Goal: Information Seeking & Learning: Learn about a topic

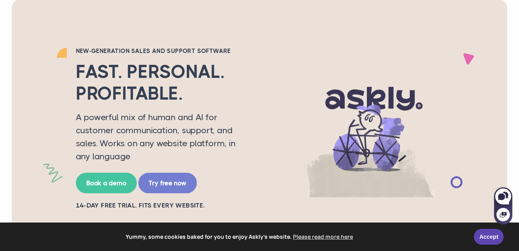
scroll to position [44, 0]
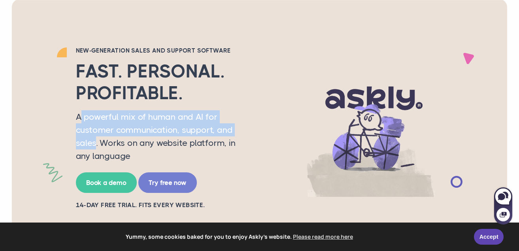
drag, startPoint x: 85, startPoint y: 122, endPoint x: 95, endPoint y: 148, distance: 27.7
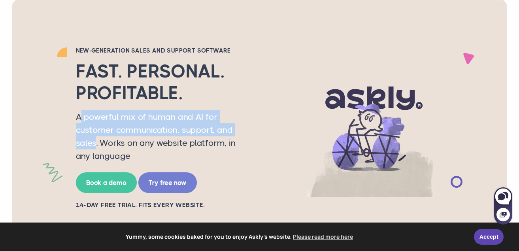
click at [95, 148] on p "A powerful mix of human and AI for customer communication, support, and sales. …" at bounding box center [164, 136] width 176 height 52
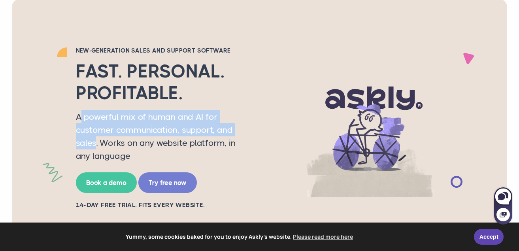
scroll to position [109, 0]
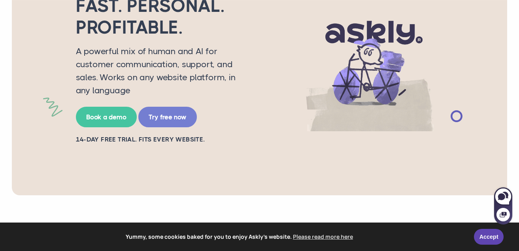
click at [121, 80] on p "A powerful mix of human and AI for customer communication, support, and sales. …" at bounding box center [164, 71] width 176 height 52
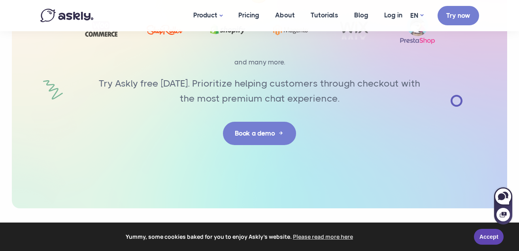
scroll to position [2622, 0]
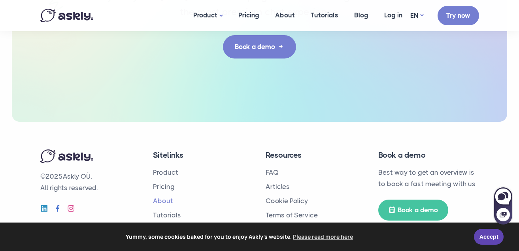
click at [167, 197] on link "About" at bounding box center [163, 201] width 20 height 8
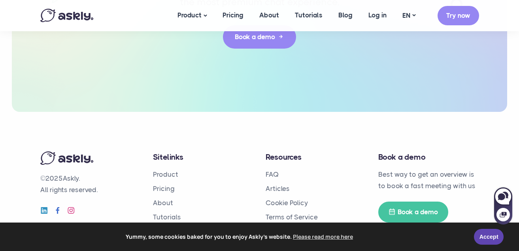
scroll to position [1978, 0]
